Goal: Navigation & Orientation: Find specific page/section

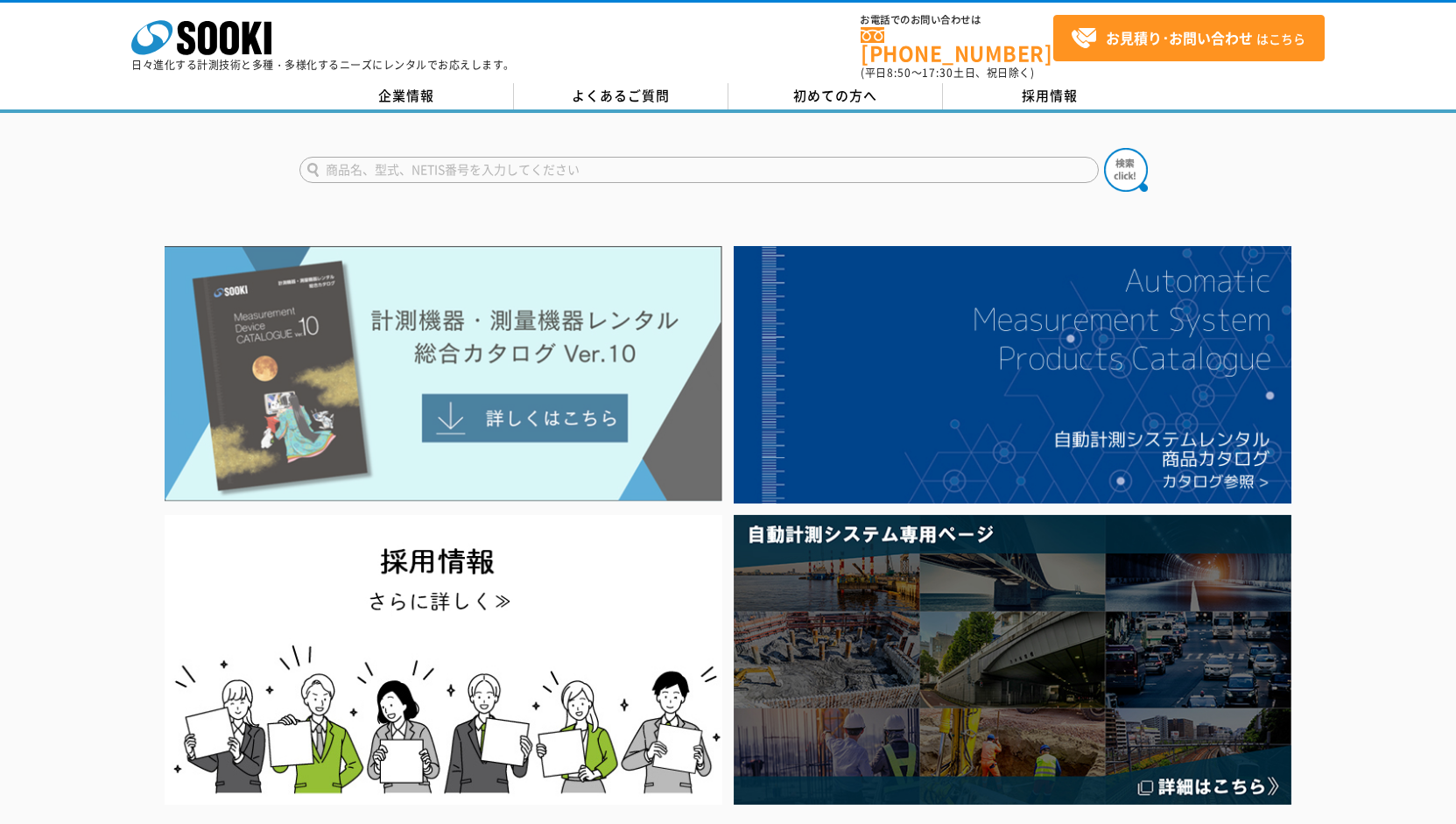
click at [405, 389] on img at bounding box center [444, 374] width 558 height 256
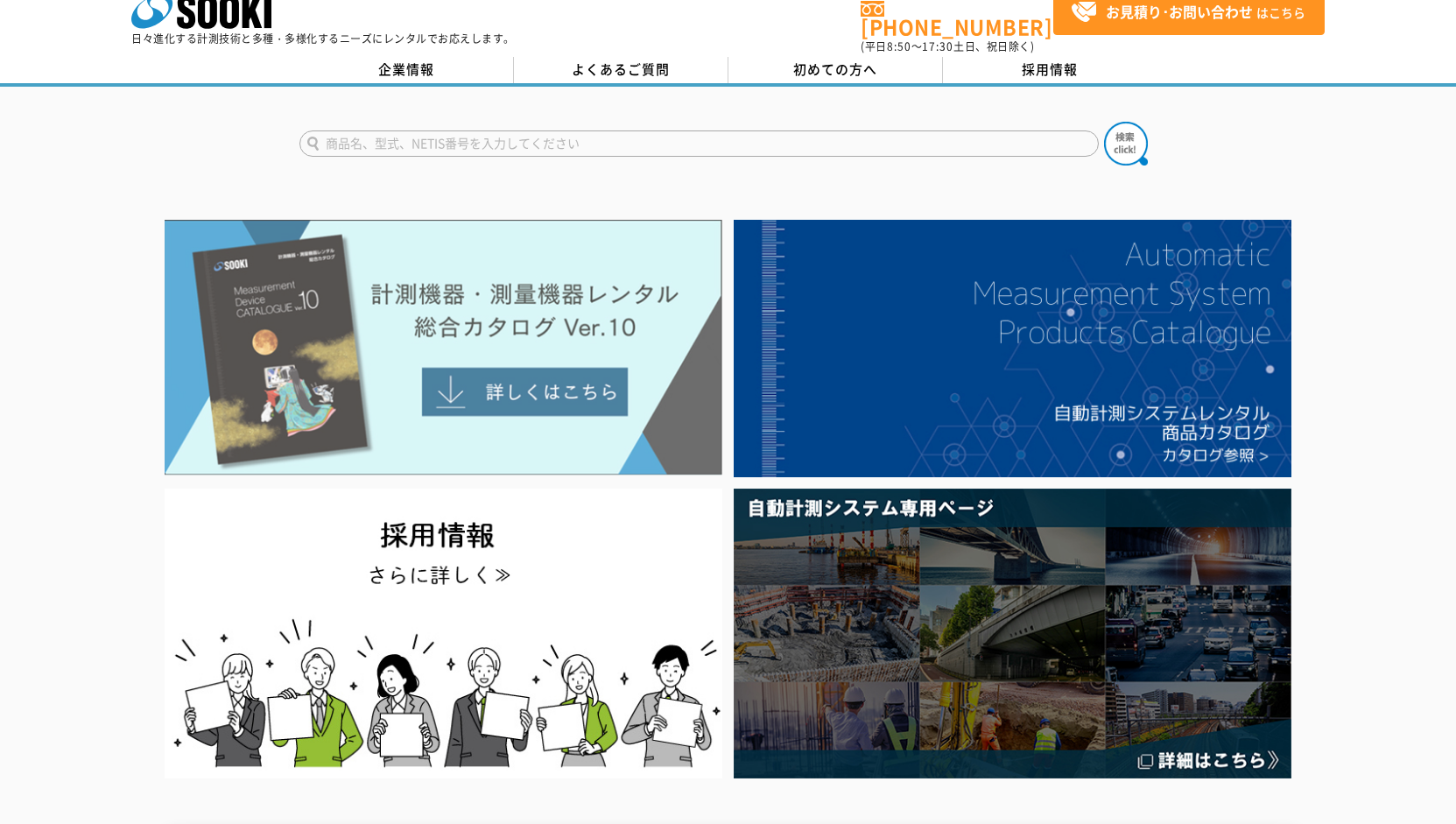
scroll to position [26, 0]
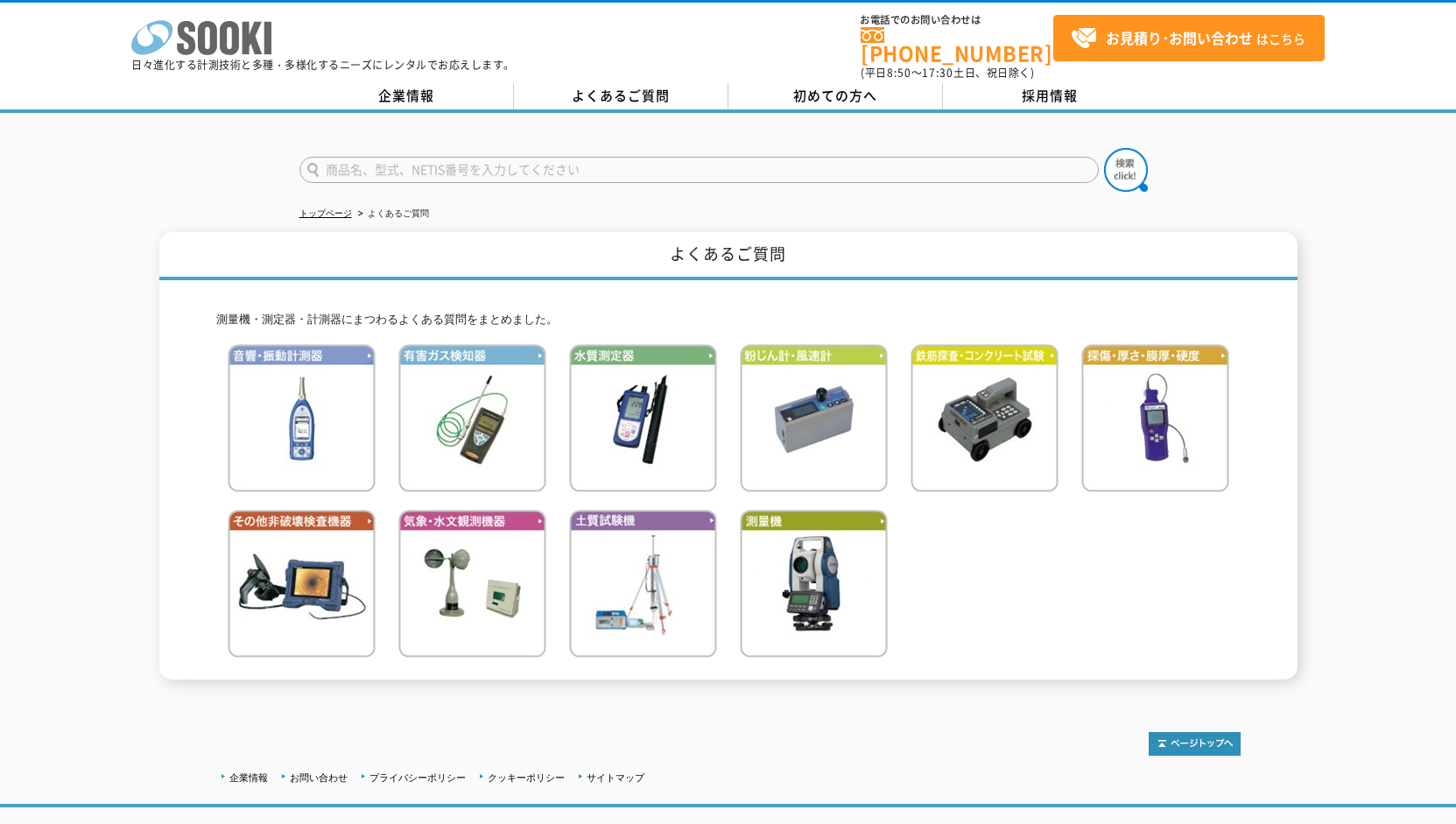
click at [231, 41] on icon "株式会社 ソーキ" at bounding box center [202, 38] width 140 height 35
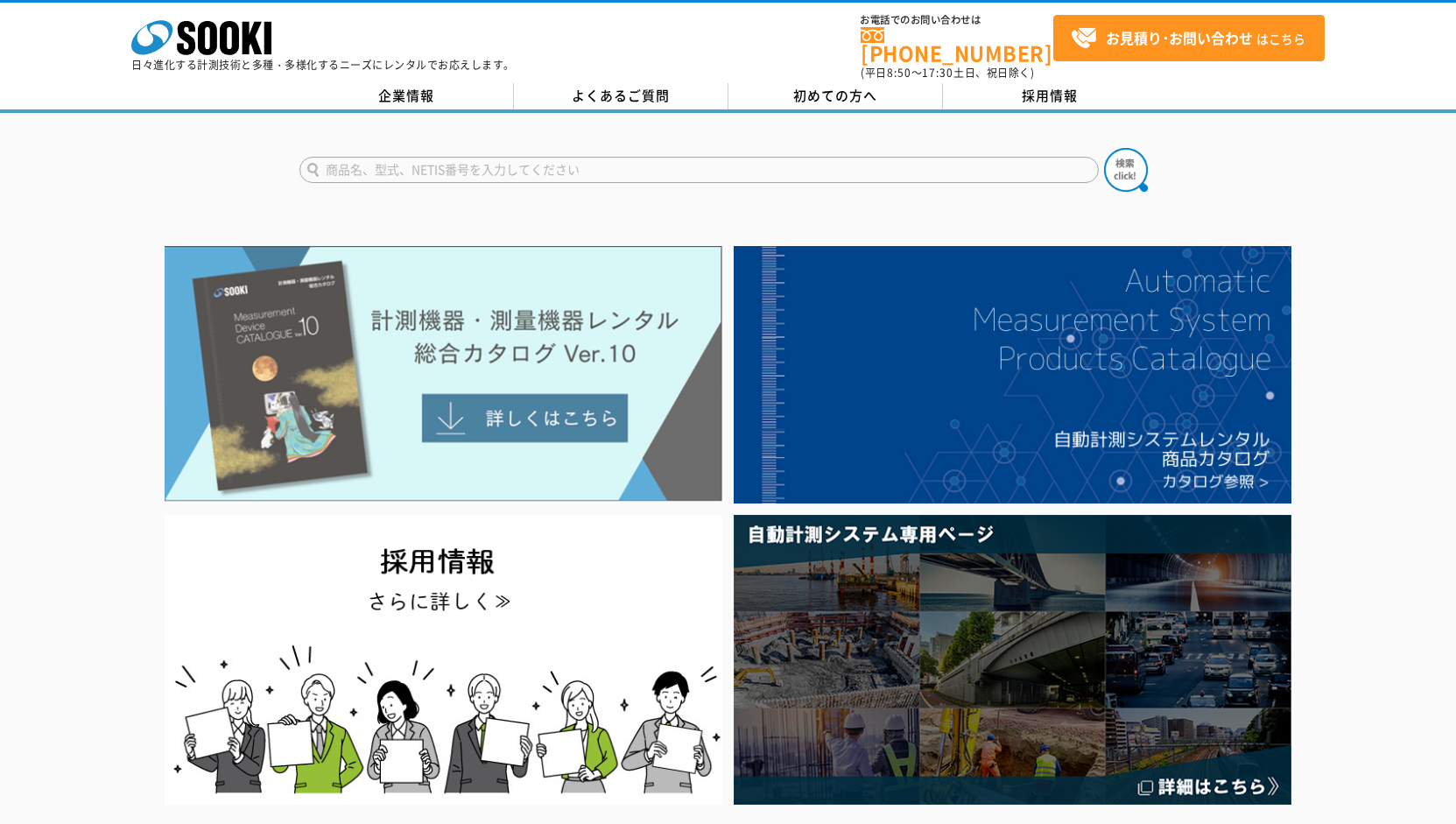
click at [331, 413] on img at bounding box center [444, 374] width 558 height 256
